Goal: Task Accomplishment & Management: Complete application form

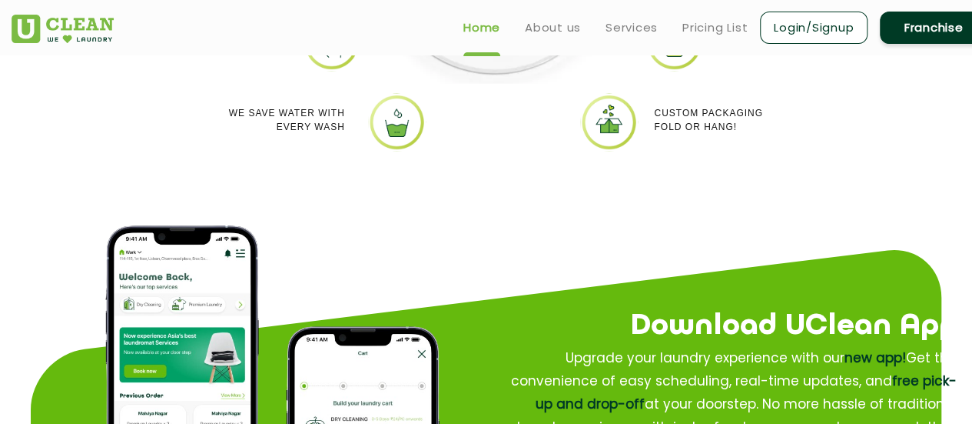
scroll to position [1614, 0]
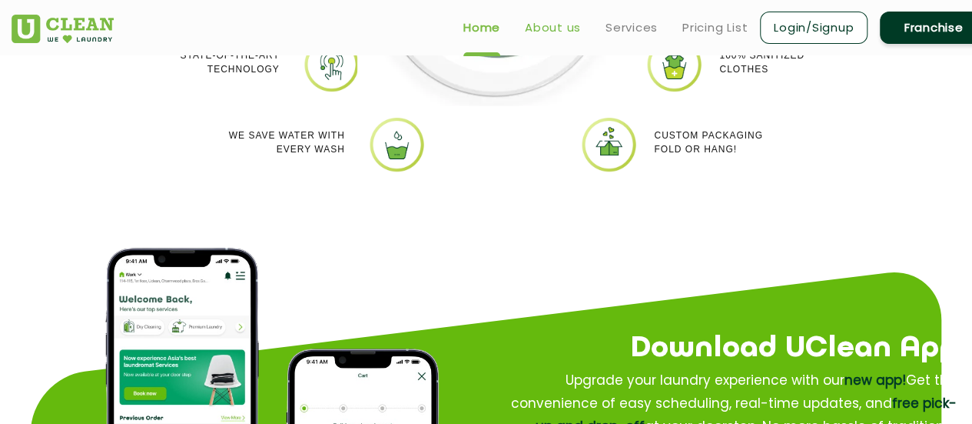
click at [548, 25] on link "About us" at bounding box center [553, 27] width 56 height 18
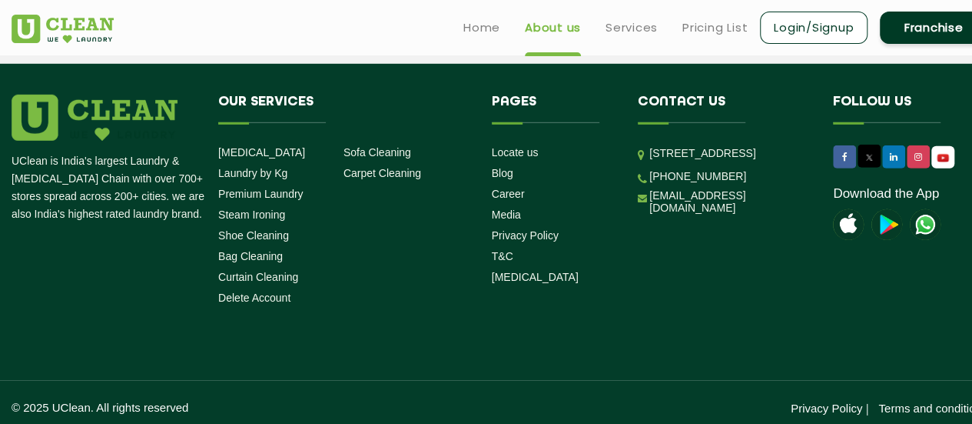
scroll to position [2288, 0]
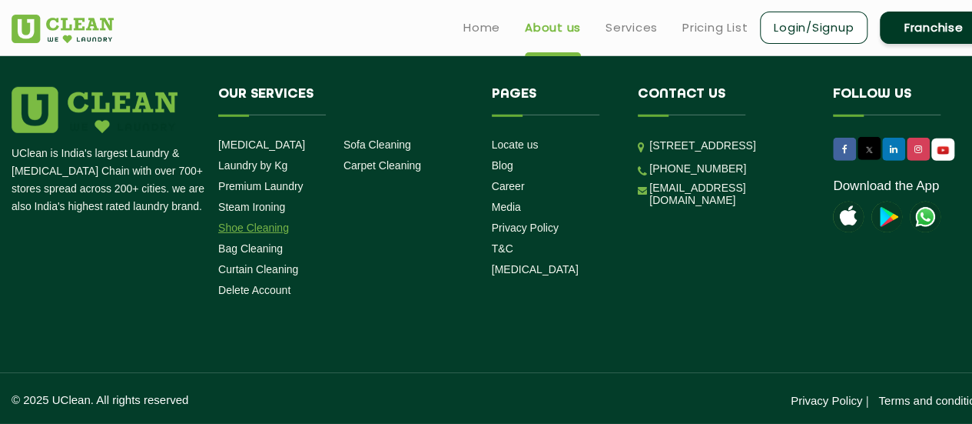
click at [261, 225] on link "Shoe Cleaning" at bounding box center [253, 227] width 71 height 12
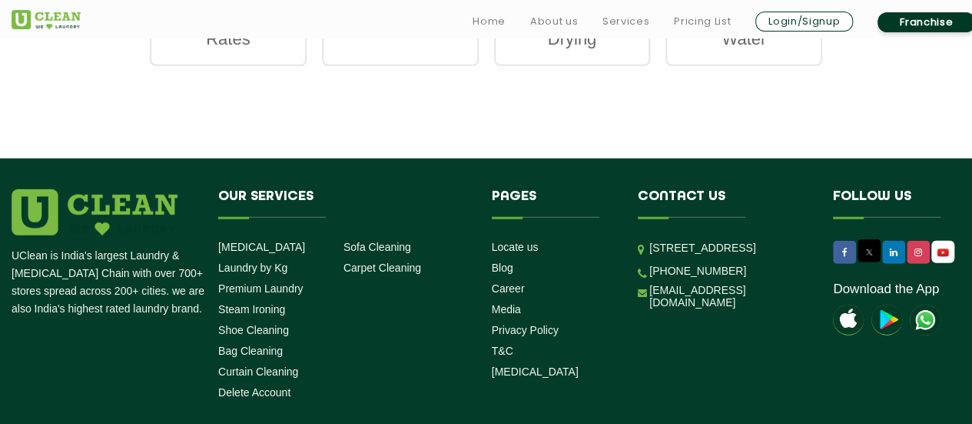
scroll to position [2152, 0]
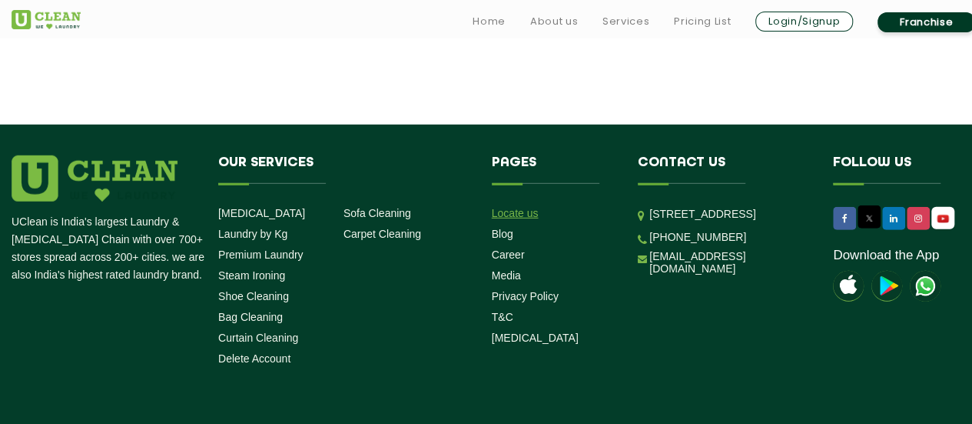
click at [507, 214] on link "Locate us" at bounding box center [515, 213] width 47 height 12
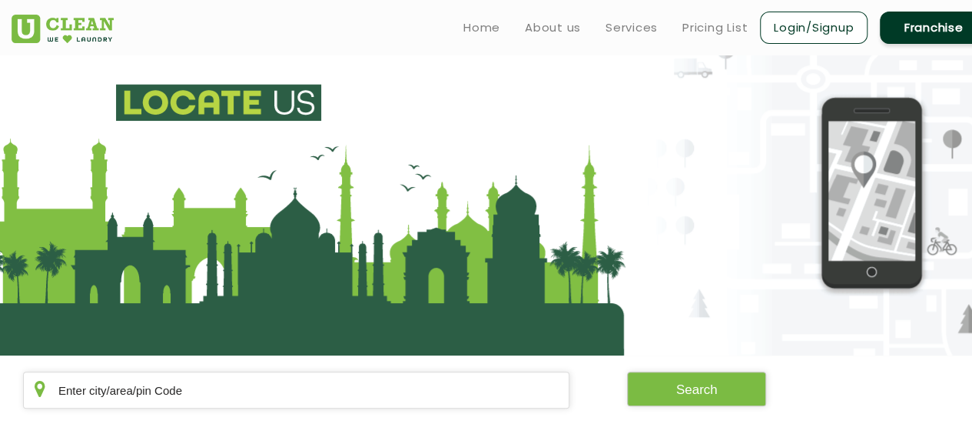
click at [943, 39] on link "Franchise" at bounding box center [934, 28] width 108 height 32
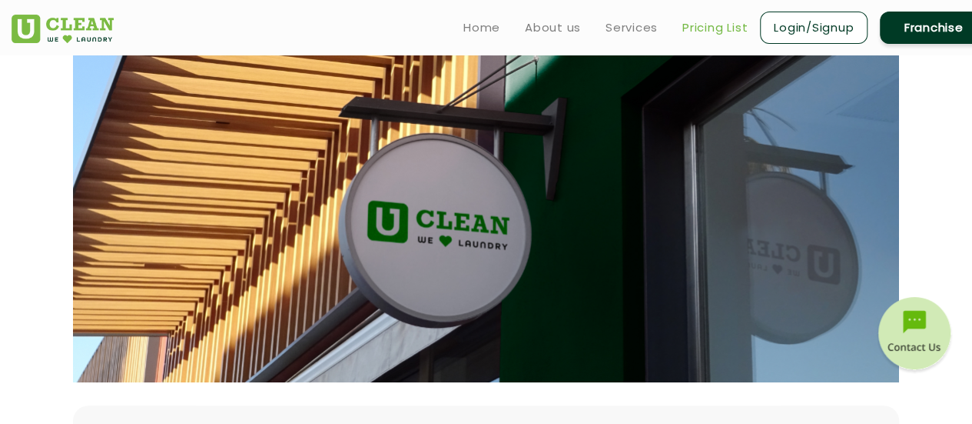
click at [712, 22] on link "Pricing List" at bounding box center [715, 27] width 65 height 18
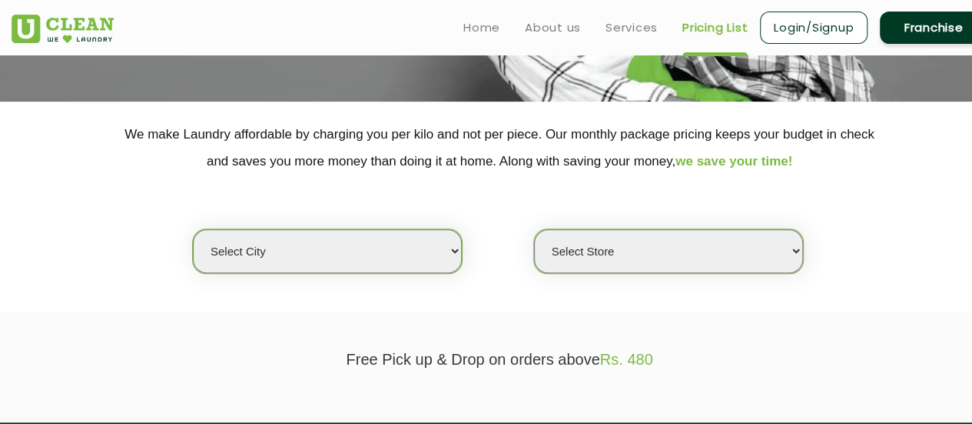
scroll to position [307, 0]
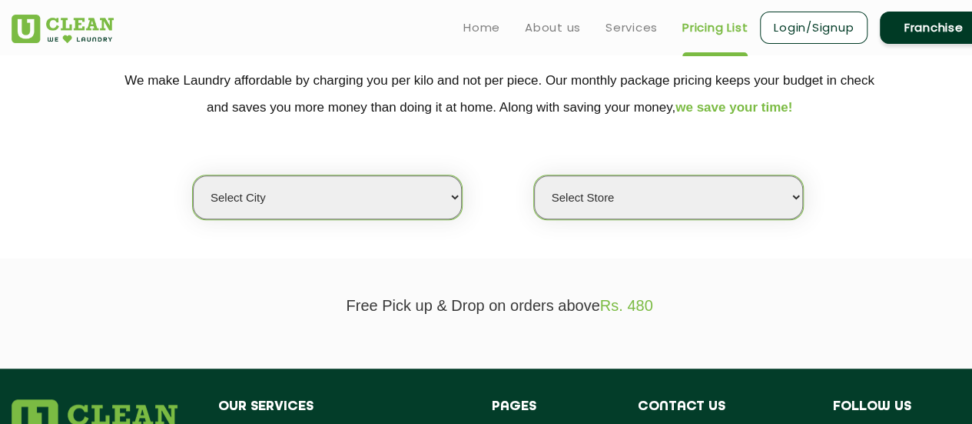
click at [452, 198] on select "Select city [GEOGRAPHIC_DATA] [GEOGRAPHIC_DATA] [GEOGRAPHIC_DATA] [GEOGRAPHIC_D…" at bounding box center [327, 197] width 269 height 44
select select "76"
click at [193, 175] on select "Select city [GEOGRAPHIC_DATA] [GEOGRAPHIC_DATA] [GEOGRAPHIC_DATA] [GEOGRAPHIC_D…" at bounding box center [327, 197] width 269 height 44
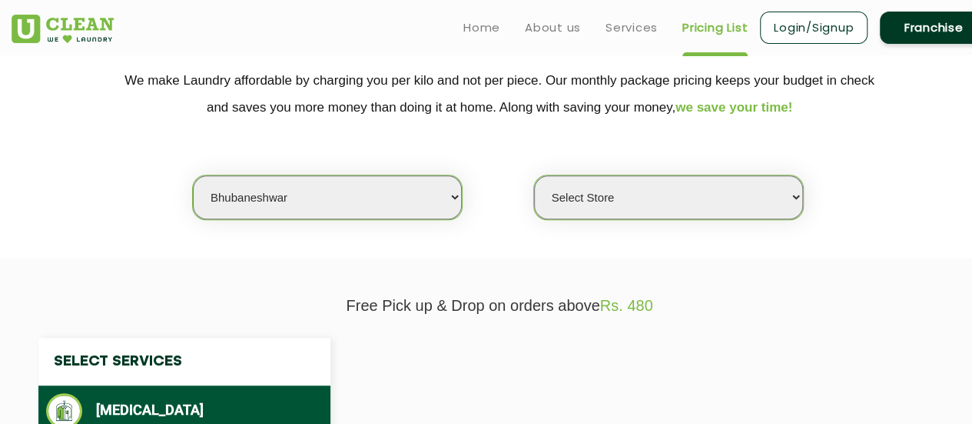
select select "0"
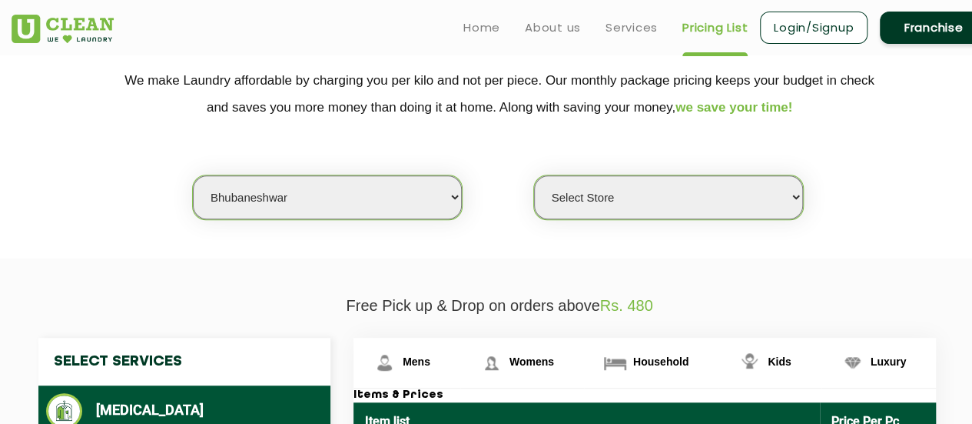
click at [796, 196] on select "Select Store UClean Patia [GEOGRAPHIC_DATA] UClean Z1 Apartment [GEOGRAPHIC_DAT…" at bounding box center [668, 197] width 269 height 44
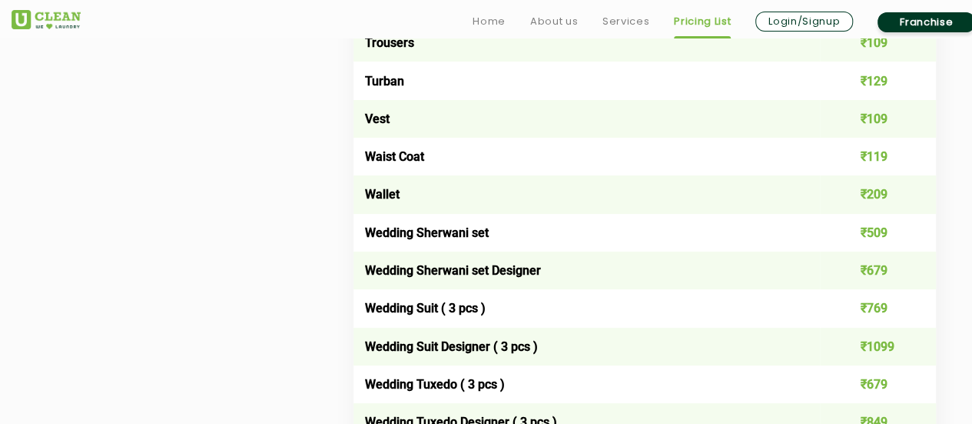
scroll to position [3152, 0]
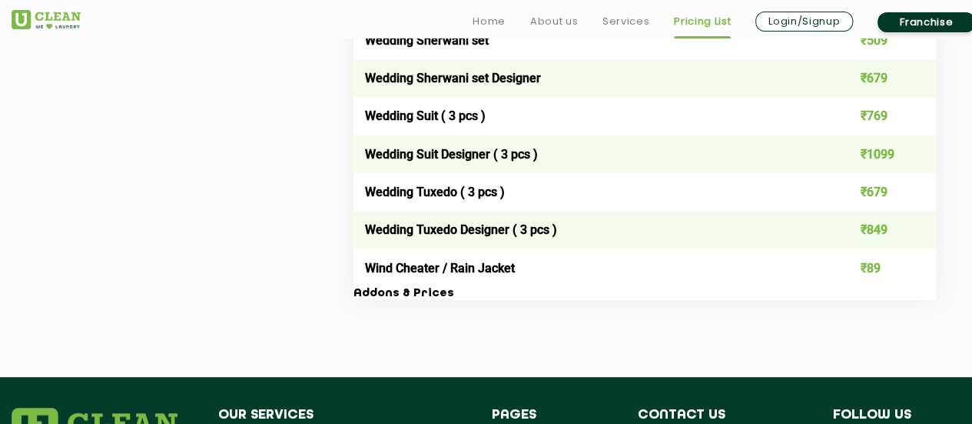
click at [923, 16] on link "Franchise" at bounding box center [927, 22] width 98 height 20
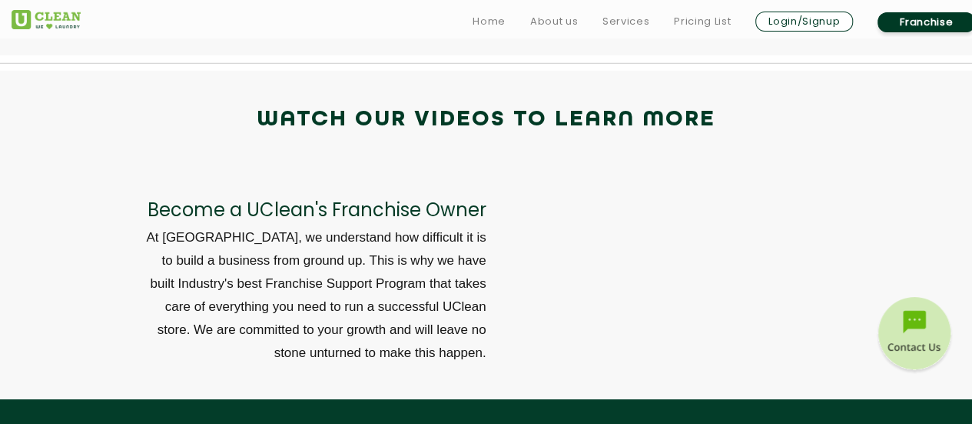
scroll to position [5381, 0]
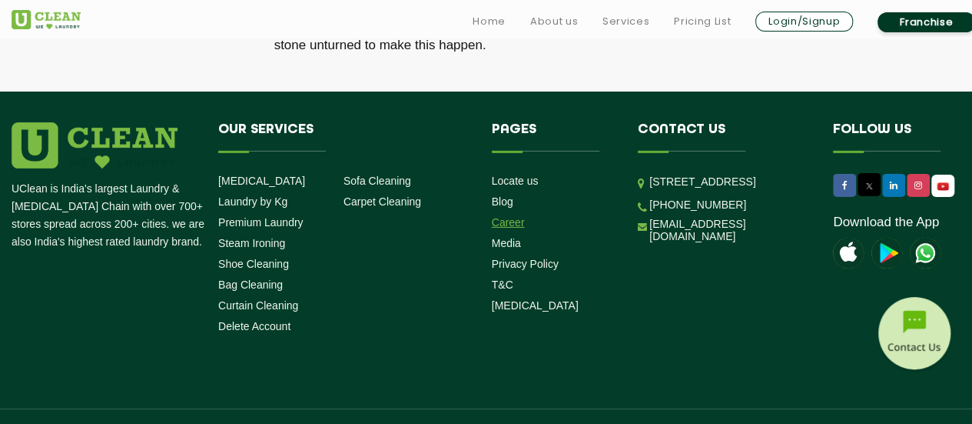
click at [501, 216] on link "Career" at bounding box center [508, 222] width 33 height 12
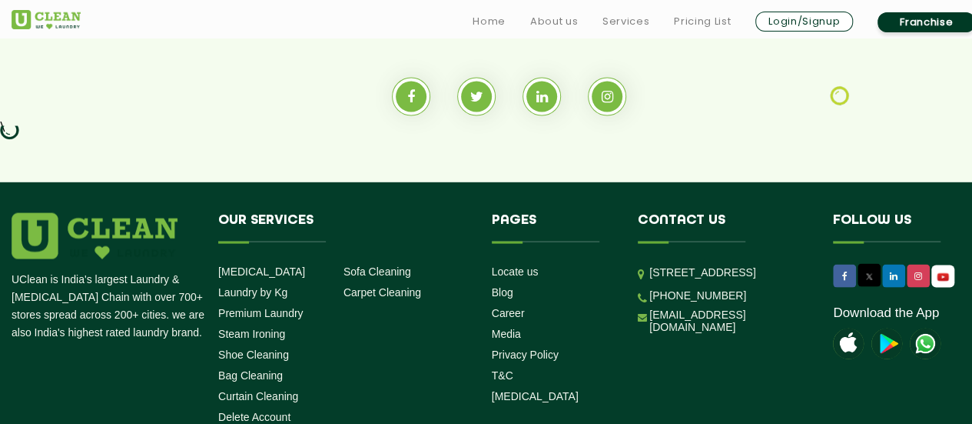
scroll to position [1537, 0]
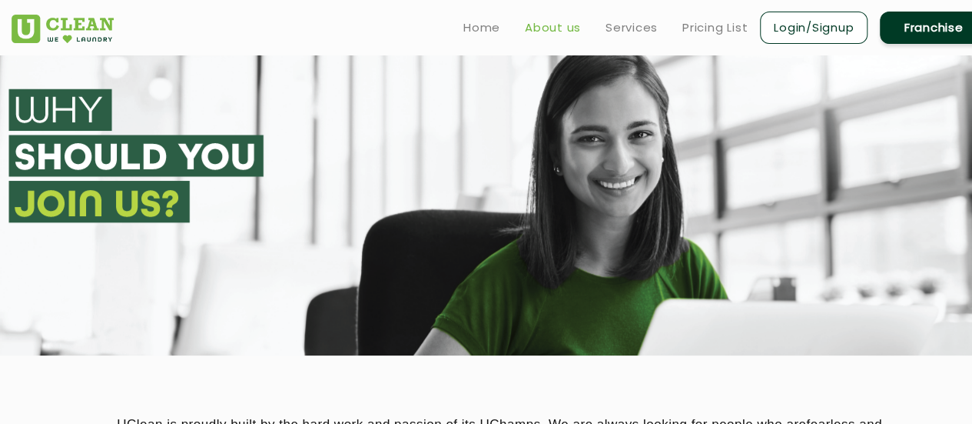
click at [547, 30] on link "About us" at bounding box center [553, 27] width 56 height 18
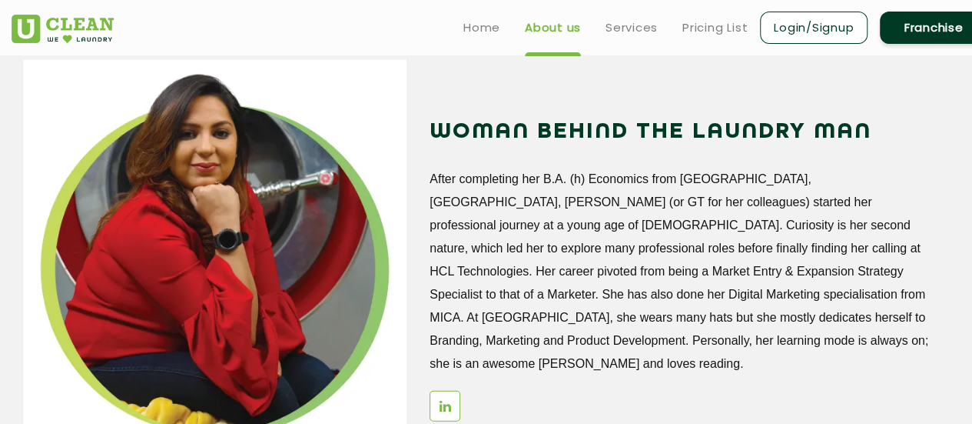
scroll to position [1750, 0]
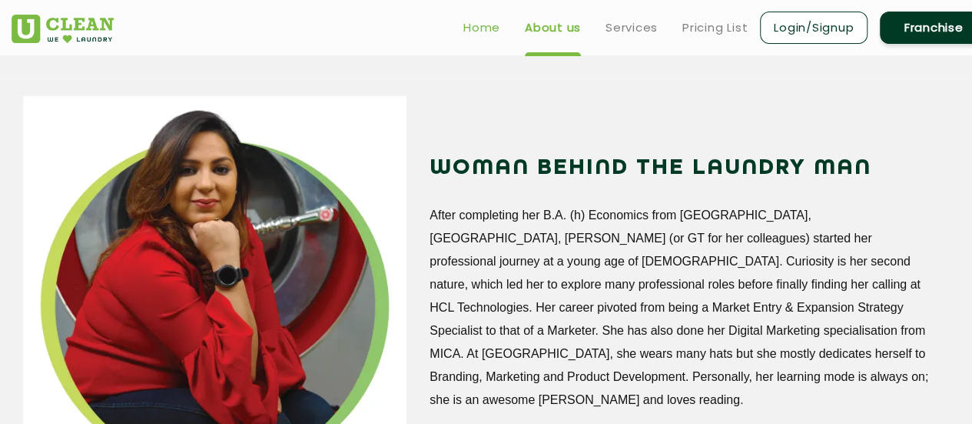
click at [484, 30] on link "Home" at bounding box center [482, 27] width 37 height 18
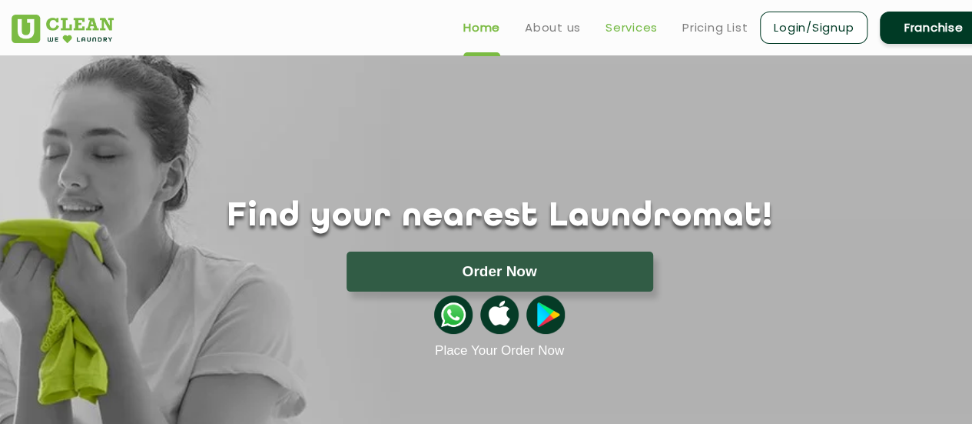
click at [621, 29] on link "Services" at bounding box center [632, 27] width 52 height 18
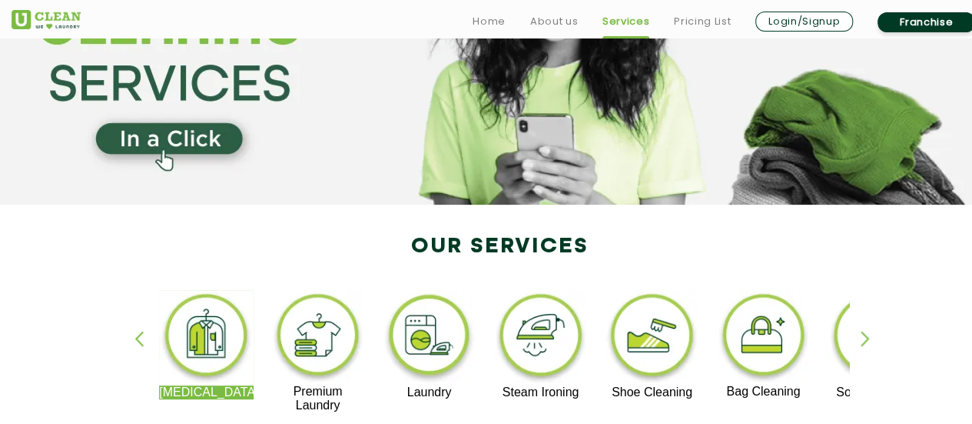
scroll to position [231, 0]
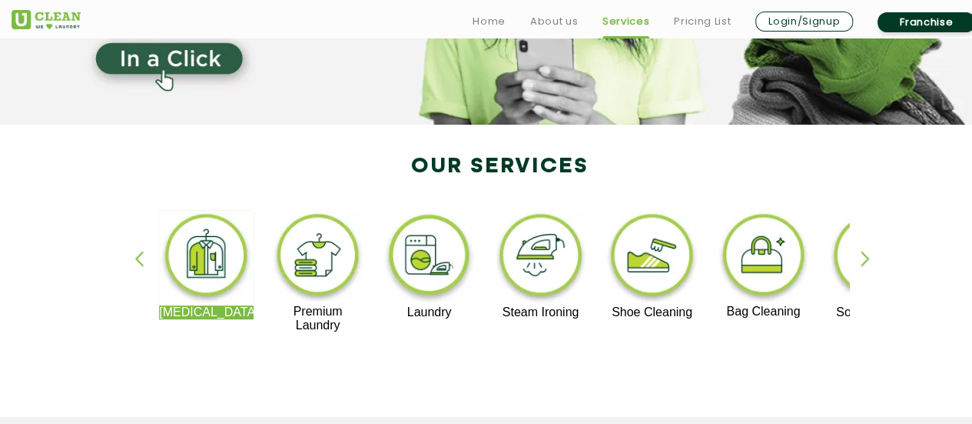
click at [863, 260] on div "button" at bounding box center [872, 272] width 23 height 42
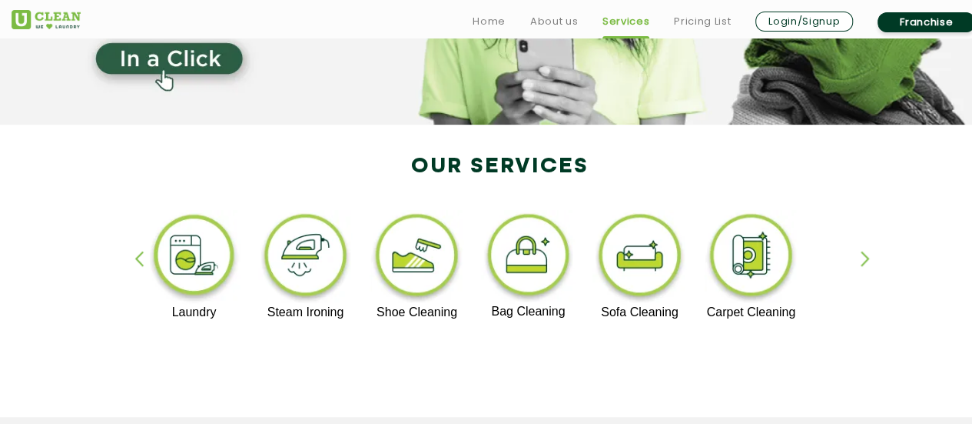
click at [864, 257] on div "button" at bounding box center [872, 272] width 23 height 42
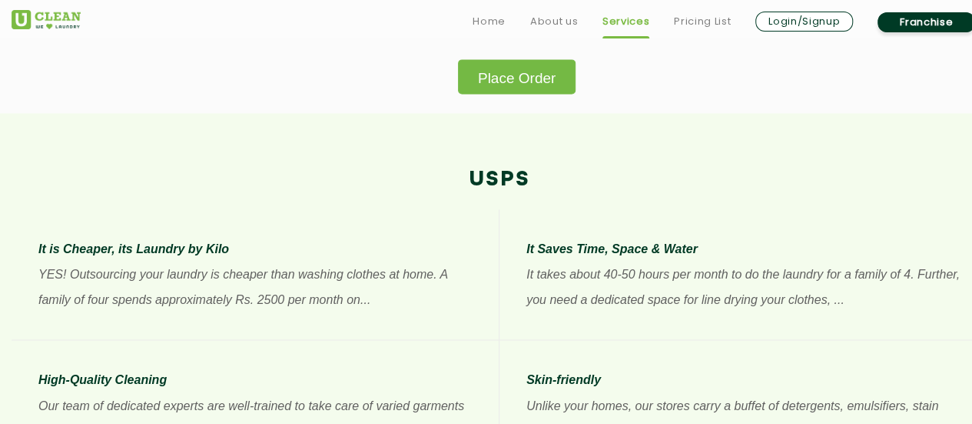
scroll to position [1076, 0]
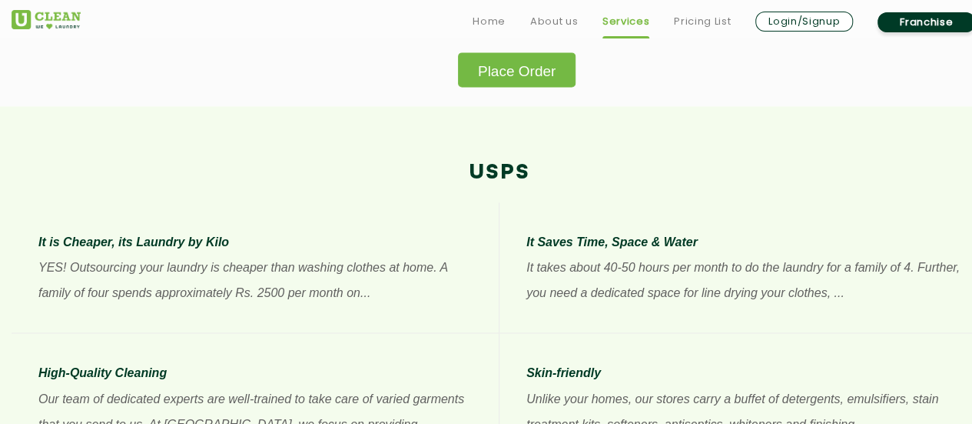
click at [932, 24] on link "Franchise" at bounding box center [927, 22] width 98 height 20
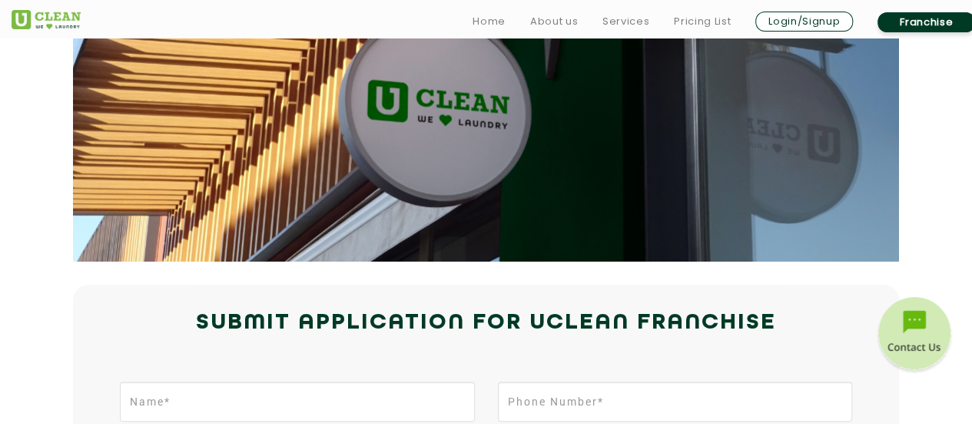
scroll to position [307, 0]
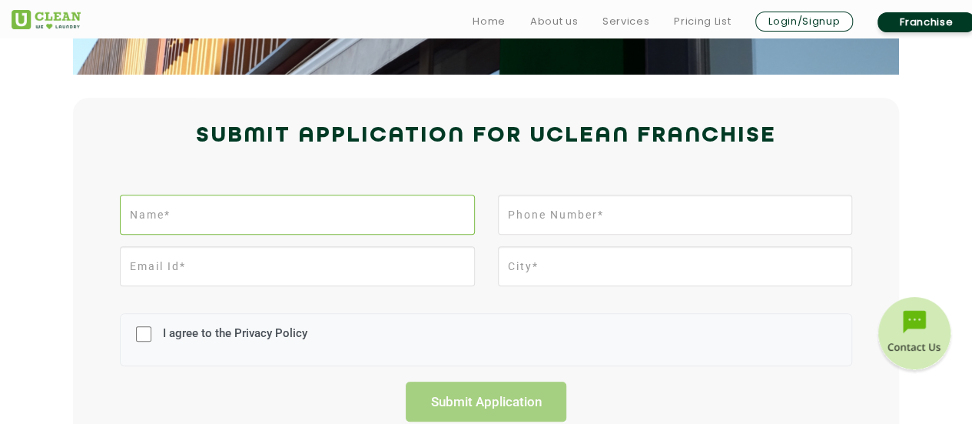
click at [173, 218] on input "text" at bounding box center [297, 214] width 354 height 40
type input "[PERSON_NAME]"
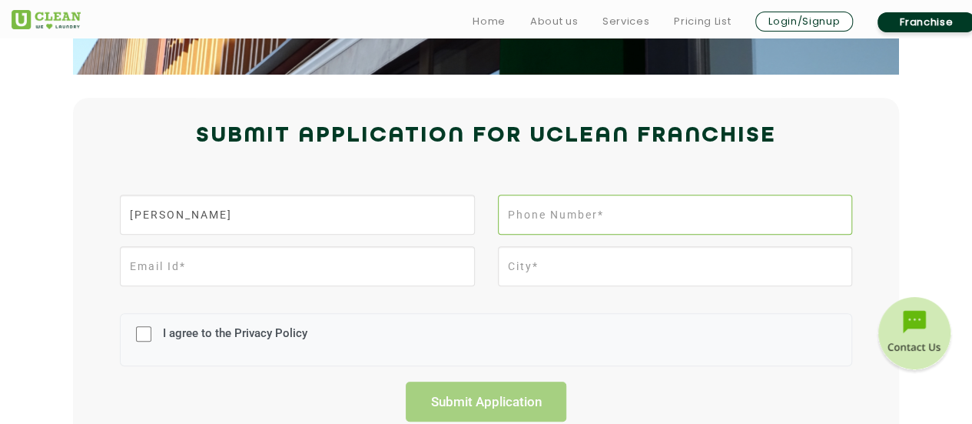
type input "09937009896"
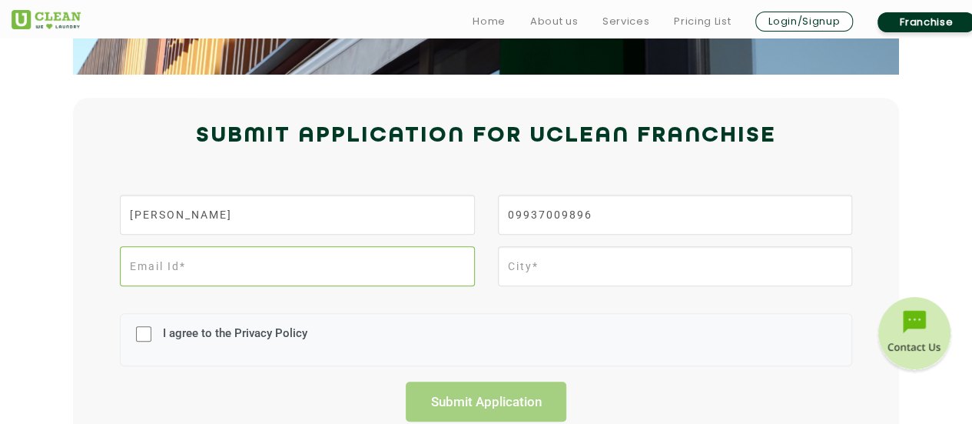
type input "[EMAIL_ADDRESS][DOMAIN_NAME]"
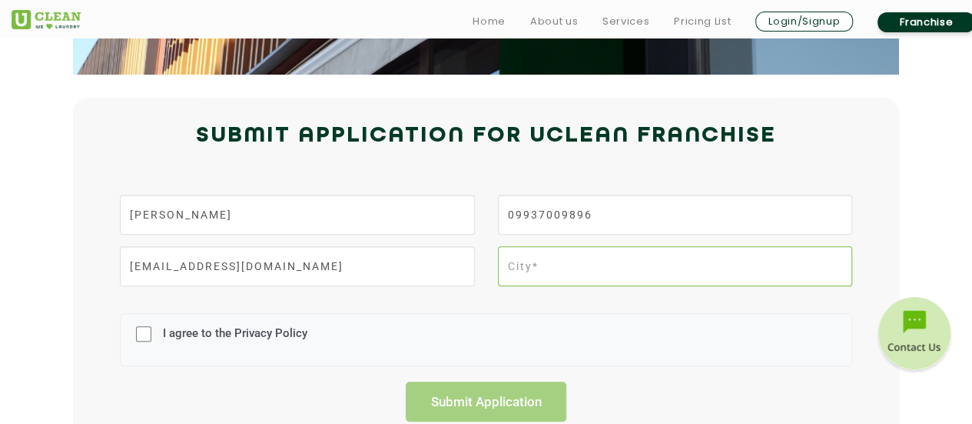
type input "Bhubaneswar"
drag, startPoint x: 591, startPoint y: 264, endPoint x: 497, endPoint y: 261, distance: 94.6
click at [497, 261] on div "Bhubaneswar" at bounding box center [675, 272] width 377 height 52
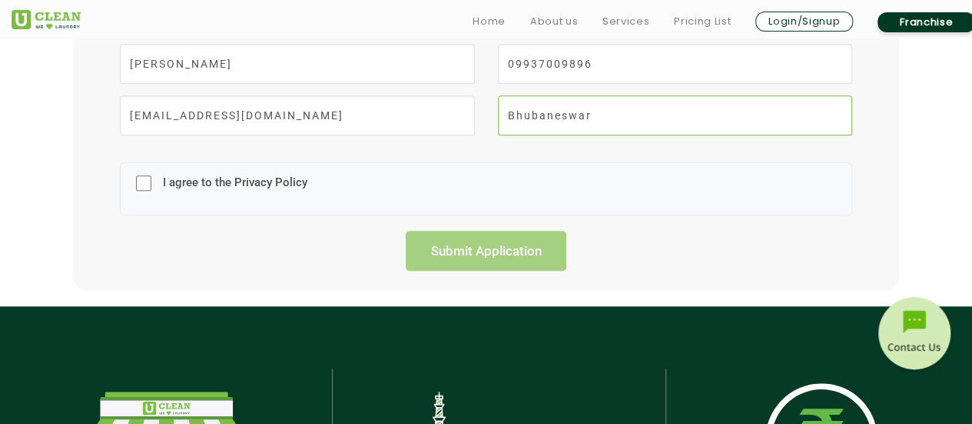
scroll to position [461, 0]
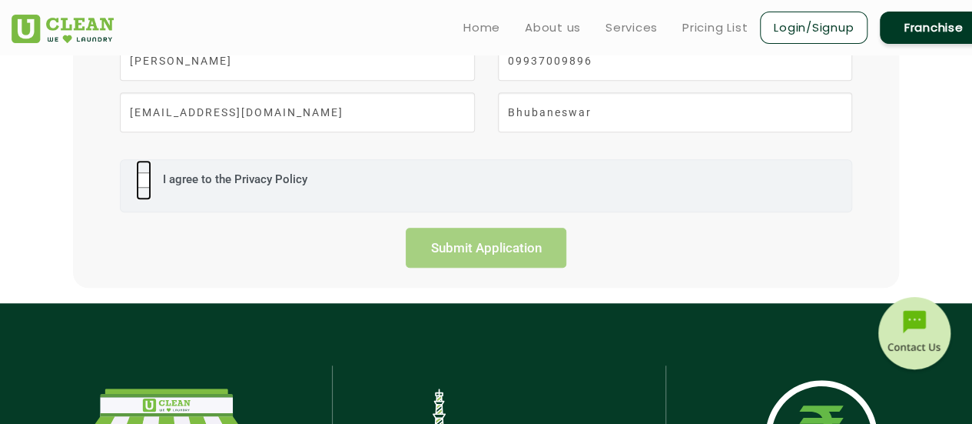
click at [143, 184] on input "I agree to the Privacy Policy" at bounding box center [143, 180] width 15 height 40
checkbox input "true"
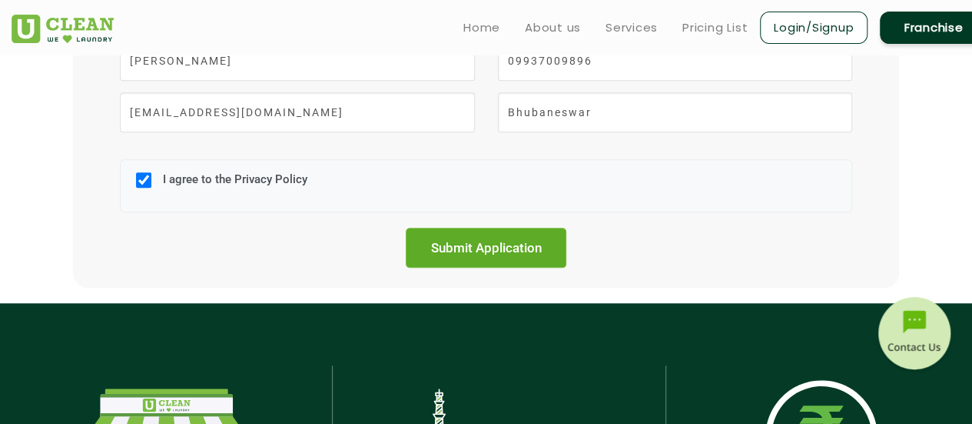
click at [495, 244] on input "Submit Application" at bounding box center [486, 248] width 161 height 40
